Goal: Find specific page/section: Find specific page/section

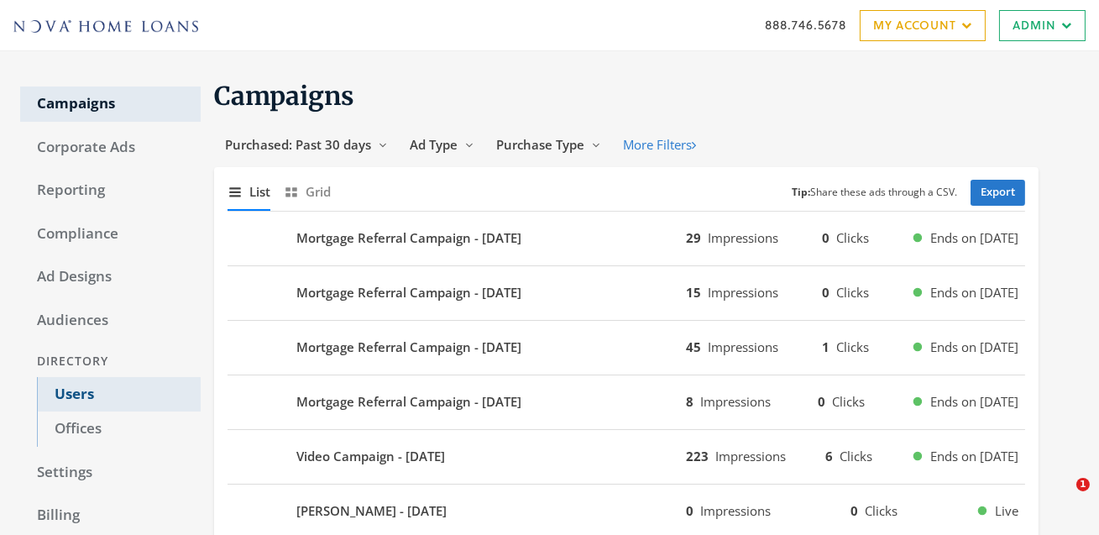
click at [61, 393] on link "Users" at bounding box center [119, 394] width 164 height 35
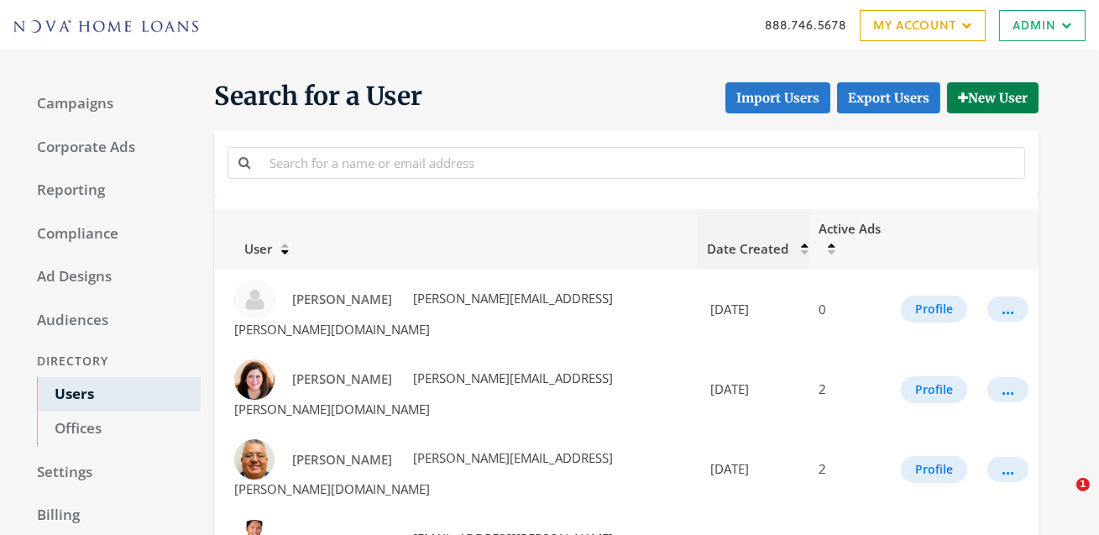
click at [801, 242] on icon at bounding box center [805, 245] width 8 height 6
click at [809, 242] on icon at bounding box center [813, 245] width 8 height 6
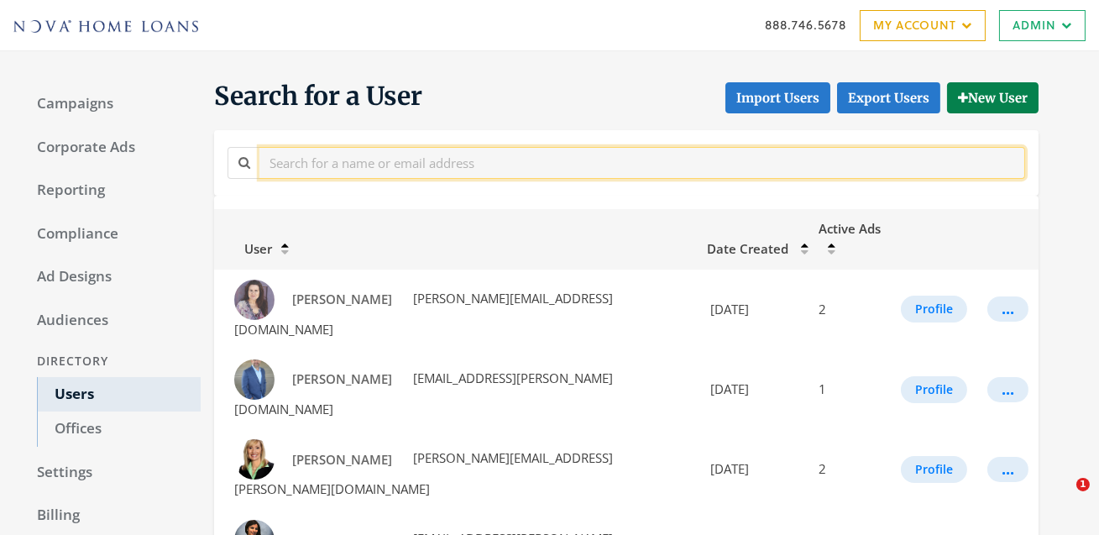
click at [291, 166] on input "text" at bounding box center [643, 162] width 766 height 31
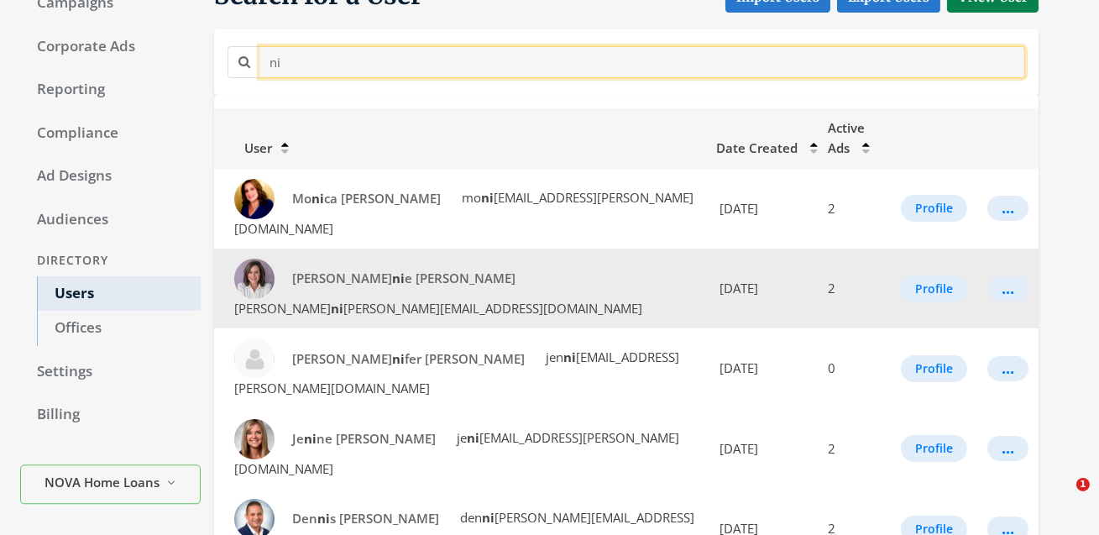
scroll to position [102, 0]
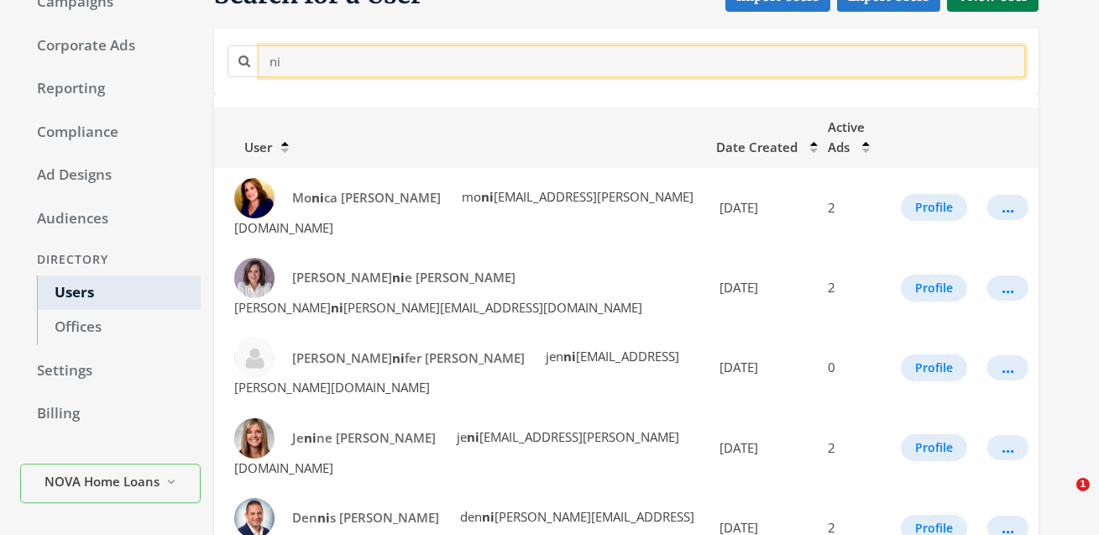
click at [317, 59] on input "ni" at bounding box center [643, 60] width 766 height 31
type input "n"
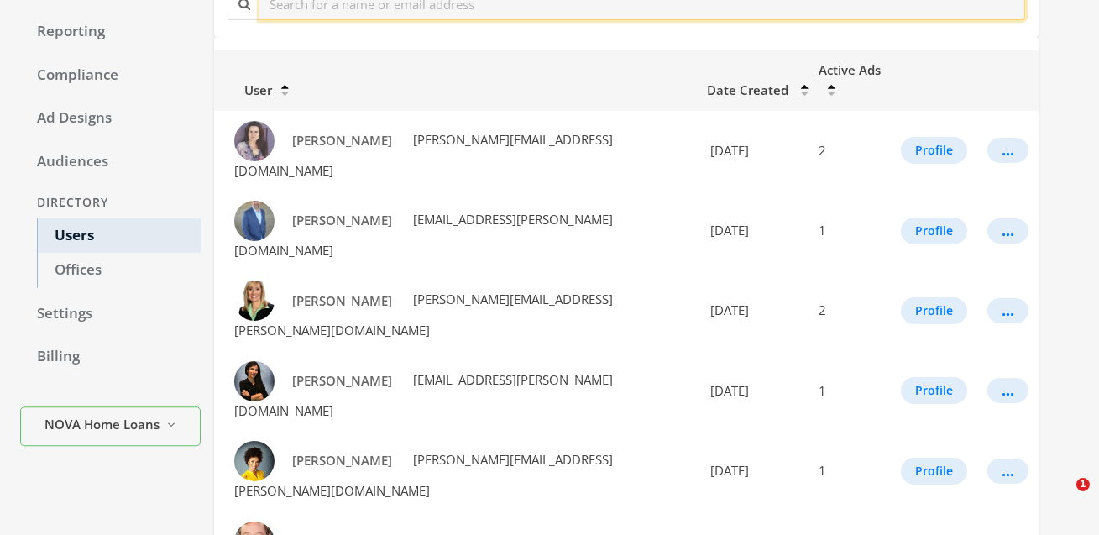
scroll to position [0, 0]
